Goal: Transaction & Acquisition: Download file/media

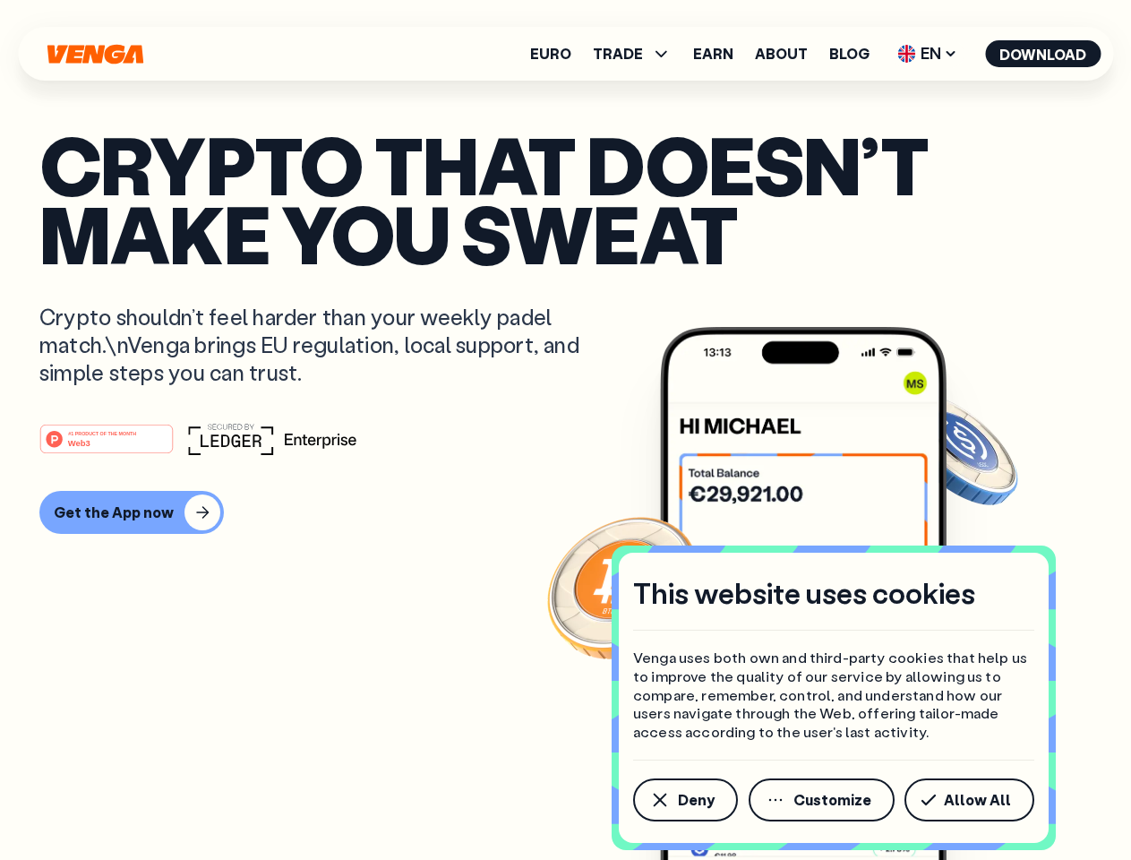
click at [565, 430] on div "#1 PRODUCT OF THE MONTH Web3" at bounding box center [565, 439] width 1052 height 32
click at [684, 800] on span "Deny" at bounding box center [696, 800] width 37 height 14
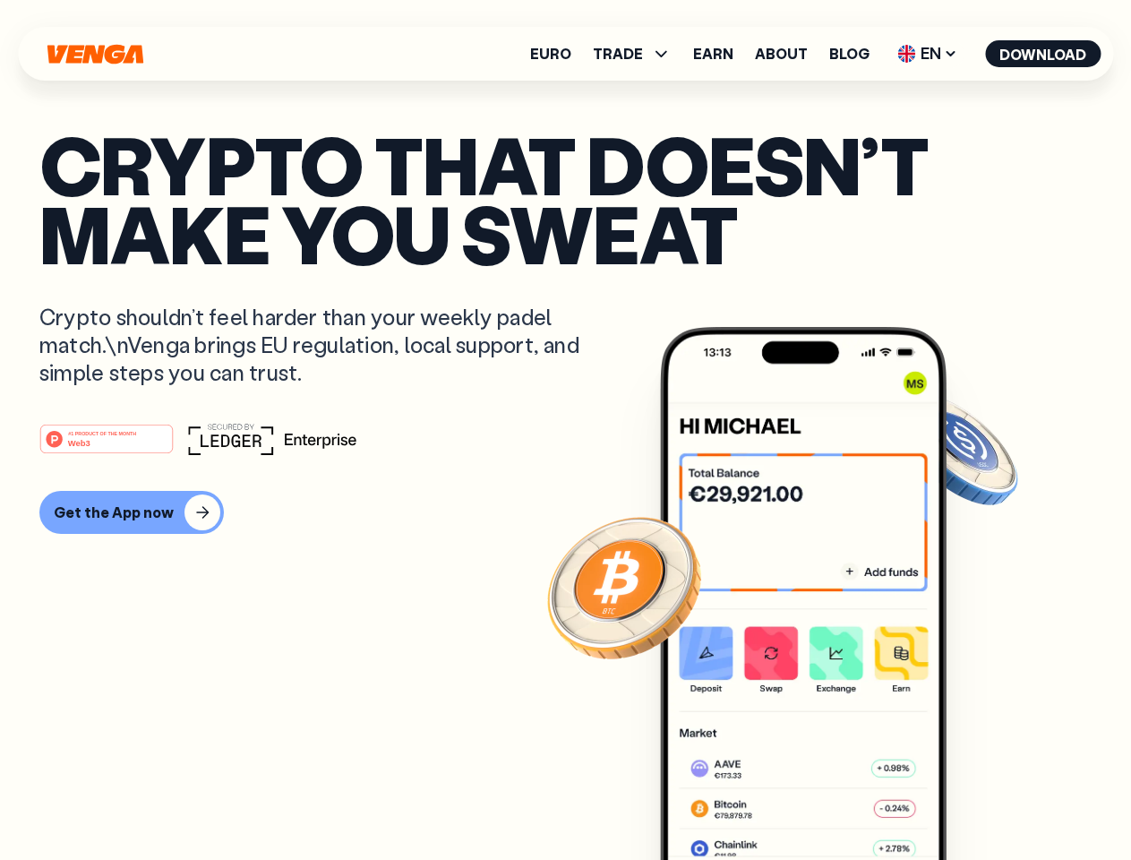
click at [823, 800] on img at bounding box center [803, 627] width 287 height 600
click at [973, 800] on article "Crypto that doesn’t make you sweat Crypto shouldn’t feel harder than your weekl…" at bounding box center [565, 466] width 1052 height 672
click at [638, 54] on span "TRADE" at bounding box center [618, 54] width 50 height 14
click at [928, 54] on span "EN" at bounding box center [927, 53] width 73 height 29
click at [1043, 54] on button "Download" at bounding box center [1043, 53] width 116 height 27
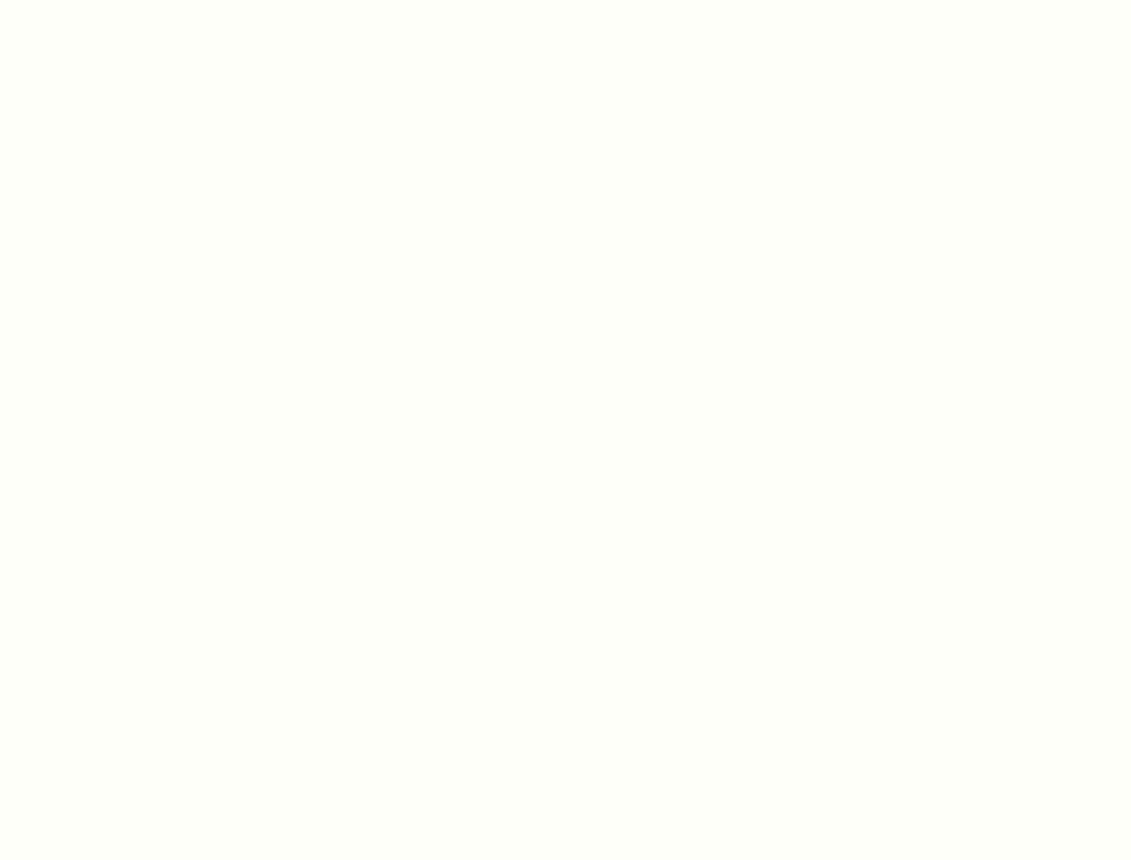
click at [565, 0] on html "This website uses cookies Venga uses both own and third-party cookies that help…" at bounding box center [565, 0] width 1131 height 0
click at [129, 0] on html "This website uses cookies Venga uses both own and third-party cookies that help…" at bounding box center [565, 0] width 1131 height 0
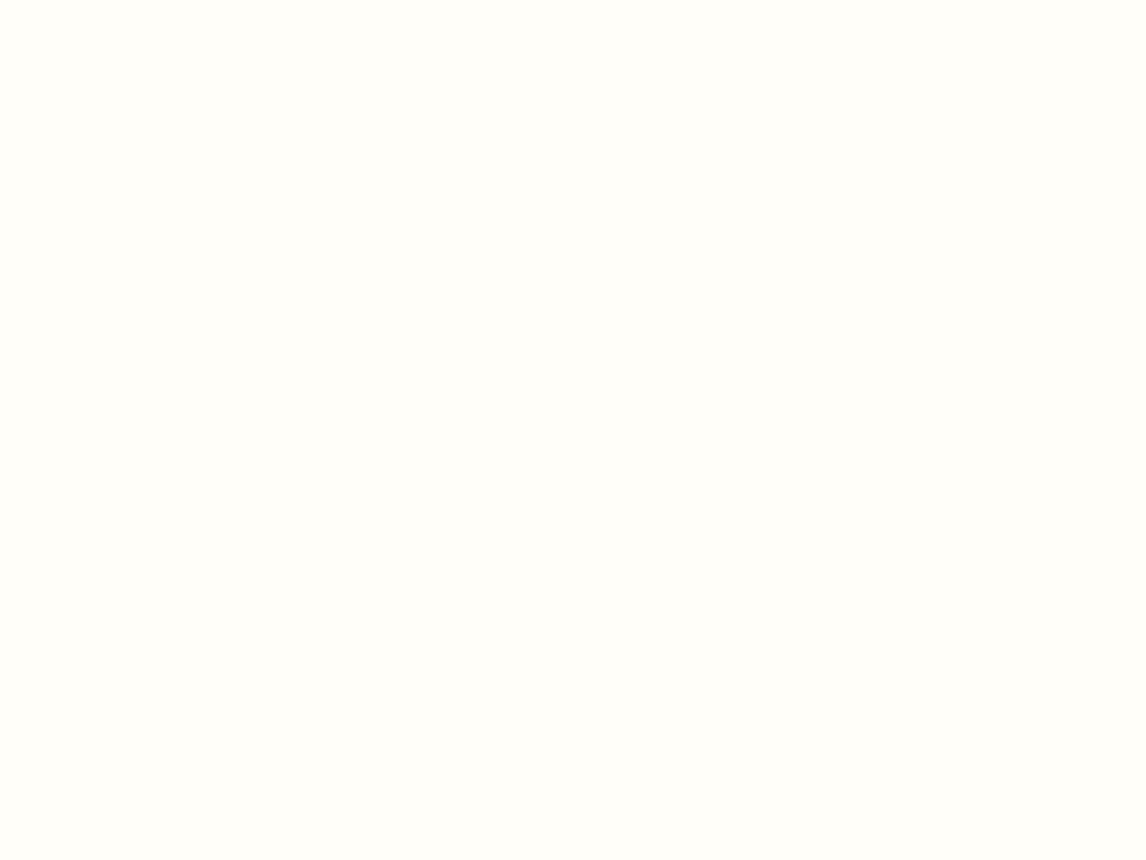
click at [109, 0] on html "This website uses cookies Venga uses both own and third-party cookies that help…" at bounding box center [573, 0] width 1146 height 0
